Goal: Information Seeking & Learning: Learn about a topic

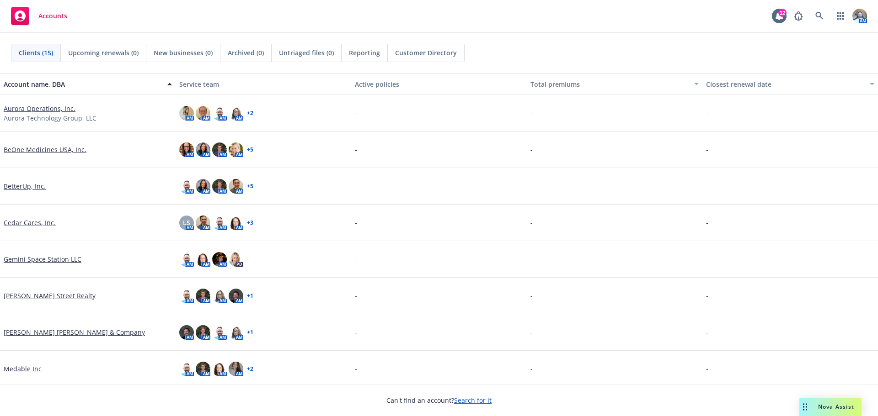
click at [37, 112] on link "Aurora Operations, Inc." at bounding box center [40, 109] width 72 height 10
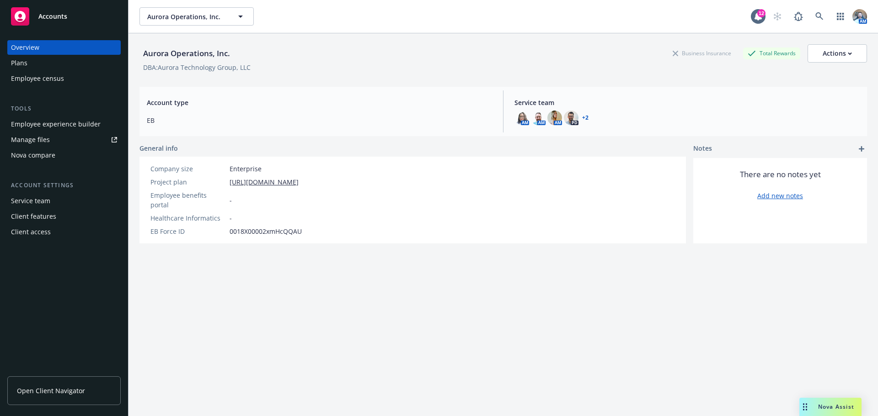
click at [25, 64] on div "Plans" at bounding box center [19, 63] width 16 height 15
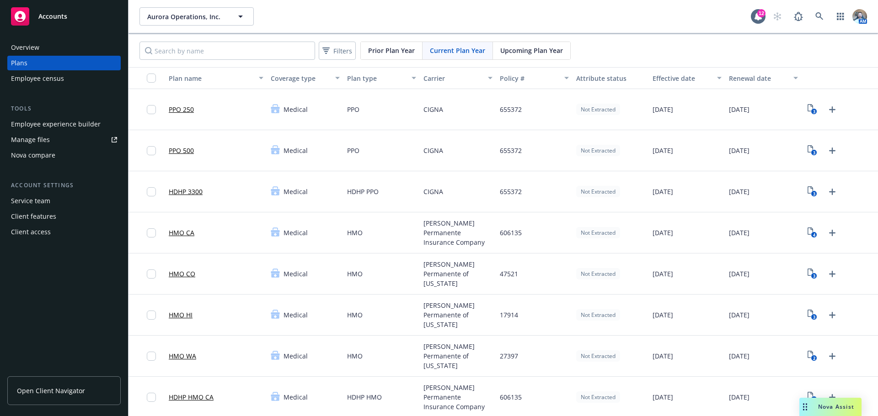
click at [198, 187] on link "HDHP 3300" at bounding box center [186, 192] width 34 height 10
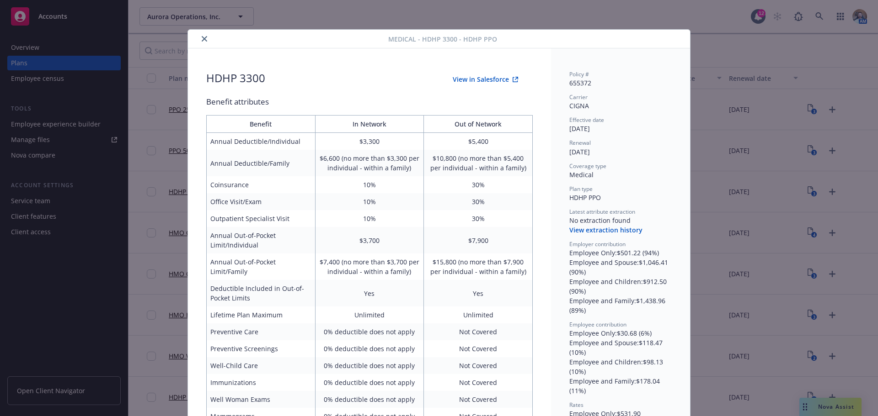
scroll to position [27, 0]
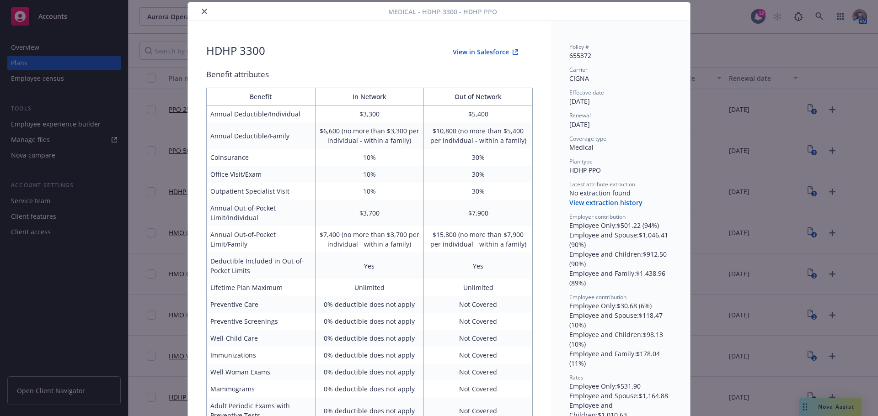
click at [202, 9] on icon "close" at bounding box center [204, 11] width 5 height 5
